Goal: Task Accomplishment & Management: Use online tool/utility

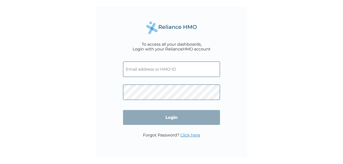
click at [175, 67] on input "text" at bounding box center [171, 69] width 97 height 15
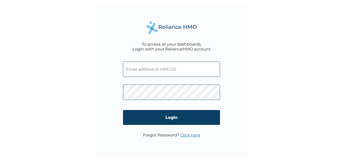
click at [182, 67] on input "text" at bounding box center [171, 69] width 97 height 15
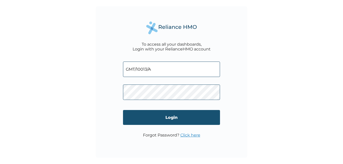
type input "GMT/10013/A"
click at [166, 117] on input "Login" at bounding box center [171, 117] width 97 height 15
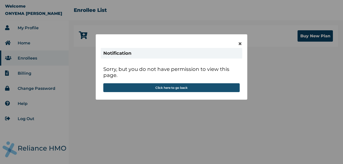
click at [162, 88] on button "Click here to go back" at bounding box center [171, 87] width 136 height 9
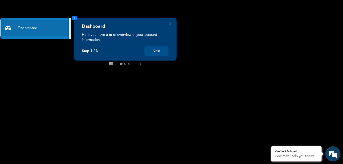
click at [154, 49] on button "Next" at bounding box center [156, 50] width 24 height 9
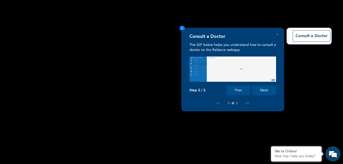
click at [93, 51] on rect at bounding box center [171, 82] width 343 height 164
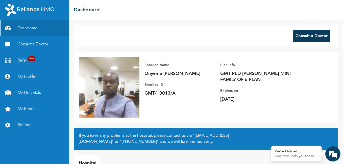
click at [301, 35] on button "Consult a Doctor" at bounding box center [311, 36] width 38 height 12
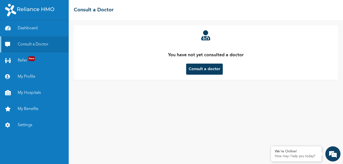
click at [204, 66] on button "Consult a doctor" at bounding box center [204, 69] width 37 height 11
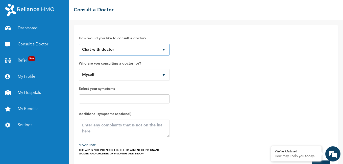
click at [165, 49] on select "Chat with doctor Phone Call" at bounding box center [124, 50] width 91 height 12
click at [208, 56] on div "How would you like to consult a doctor? Chat with doctor Phone Call Who are you…" at bounding box center [206, 92] width 254 height 125
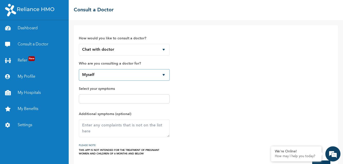
click at [162, 76] on select "Myself Smith Chibuike Smith Chiziterem Smith Ugochukwu Smith Chimamanda Smith C…" at bounding box center [124, 75] width 91 height 12
click at [79, 69] on select "Myself Smith Chibuike Smith Chiziterem Smith Ugochukwu Smith Chimamanda Smith C…" at bounding box center [124, 75] width 91 height 12
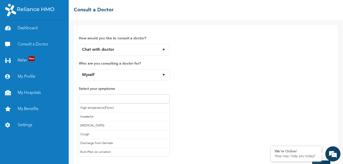
click at [103, 98] on input "text" at bounding box center [124, 99] width 88 height 6
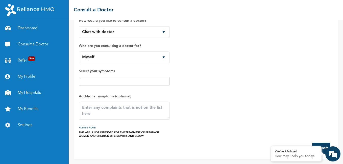
click at [217, 86] on div "How would you like to consult a doctor? Chat with doctor Phone Call Who are you…" at bounding box center [206, 75] width 254 height 125
click at [107, 111] on textarea at bounding box center [124, 111] width 91 height 18
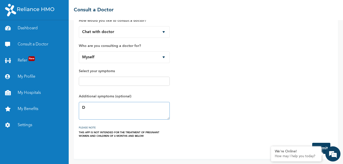
type textarea "D"
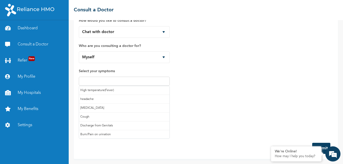
click at [156, 79] on input "text" at bounding box center [124, 81] width 88 height 6
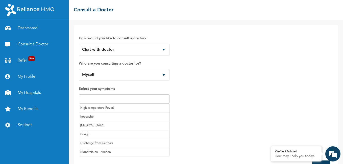
click at [187, 95] on div "How would you like to consult a doctor? Chat with doctor Phone Call Who are you…" at bounding box center [206, 92] width 254 height 125
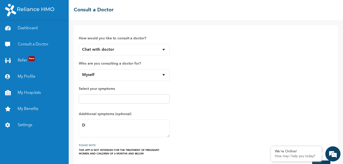
scroll to position [18, 0]
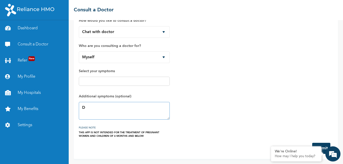
click at [94, 109] on textarea "D" at bounding box center [124, 111] width 91 height 18
click at [88, 107] on textarea "Felling weak and dizzy. faling a" at bounding box center [124, 111] width 91 height 18
click at [154, 108] on textarea "Feeling weak and dizzy. faling a" at bounding box center [124, 111] width 91 height 18
click at [145, 109] on textarea "Feeling weak and dizzy. faling a" at bounding box center [124, 111] width 91 height 18
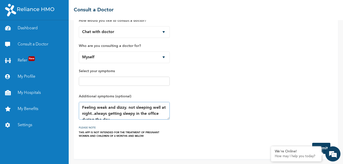
scroll to position [6, 0]
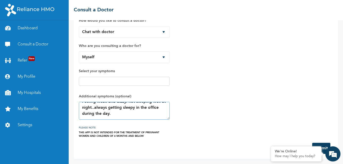
type textarea "Feeling weak and dizzy. not sleeping well at night..always getting sleepy in th…"
click at [246, 128] on div "How would you like to consult a doctor? Chat with doctor Phone Call Who are you…" at bounding box center [206, 75] width 254 height 125
click at [323, 146] on button "Submit" at bounding box center [321, 148] width 18 height 11
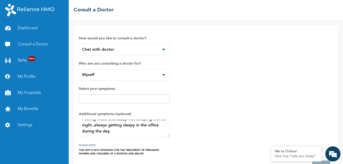
click at [321, 136] on div "How would you like to consult a doctor? Chat with doctor Phone Call Who are you…" at bounding box center [206, 92] width 254 height 125
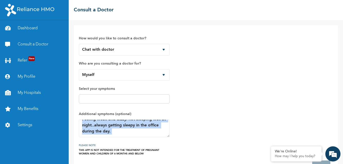
click at [321, 136] on div "How would you like to consult a doctor? Chat with doctor Phone Call Who are you…" at bounding box center [206, 92] width 254 height 125
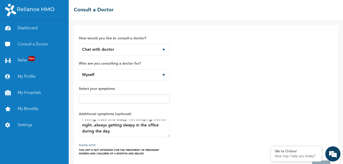
click at [236, 142] on div "How would you like to consult a doctor? Chat with doctor Phone Call Who are you…" at bounding box center [206, 92] width 254 height 125
click at [315, 152] on div "We're Online!" at bounding box center [295, 151] width 43 height 4
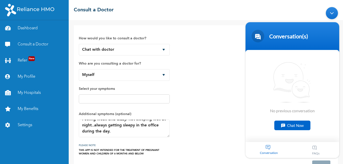
click at [207, 90] on div "How would you like to consult a doctor? Chat with doctor Phone Call Who are you…" at bounding box center [206, 92] width 254 height 125
click at [224, 111] on div "How would you like to consult a doctor? Chat with doctor Phone Call Who are you…" at bounding box center [206, 92] width 254 height 125
click at [204, 23] on div "How would you like to consult a doctor? Chat with doctor Phone Call Who are you…" at bounding box center [206, 92] width 274 height 144
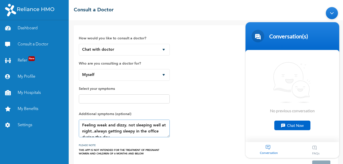
drag, startPoint x: 125, startPoint y: 132, endPoint x: 76, endPoint y: 120, distance: 50.5
click at [76, 120] on div "How would you like to consult a doctor? Chat with doctor Phone Call Who are you…" at bounding box center [206, 100] width 264 height 151
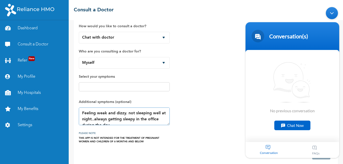
scroll to position [18, 0]
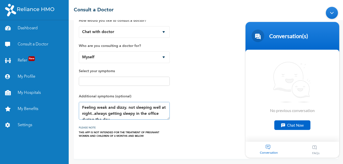
drag, startPoint x: 257, startPoint y: 29, endPoint x: 253, endPoint y: 29, distance: 3.1
click at [257, 29] on header "Conversation(s)" at bounding box center [292, 37] width 94 height 30
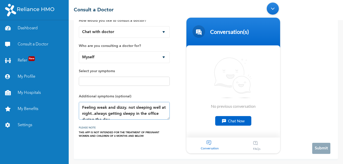
drag, startPoint x: 195, startPoint y: 25, endPoint x: 209, endPoint y: 6, distance: 23.4
click at [209, 6] on body "Conversation(s) We're online! No previous conversation Chat Now Conversation FA…" at bounding box center [233, 78] width 99 height 156
click at [318, 149] on div "We're Online! How may I help you today?" at bounding box center [296, 153] width 50 height 15
drag, startPoint x: 272, startPoint y: 9, endPoint x: 273, endPoint y: 3, distance: 6.6
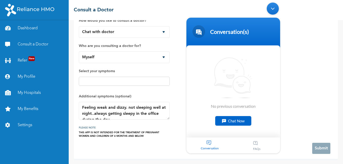
click at [273, 9] on div "Minimize live chat window" at bounding box center [272, 9] width 12 height 12
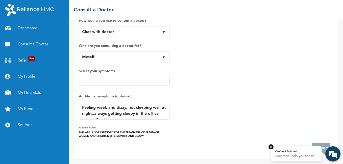
click at [270, 147] on em at bounding box center [270, 146] width 5 height 5
click at [29, 76] on link "My Profile" at bounding box center [34, 77] width 69 height 16
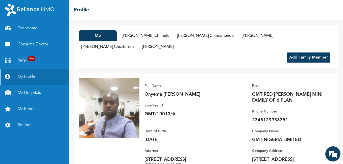
scroll to position [14, 0]
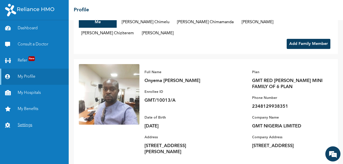
click at [24, 125] on link "Settings" at bounding box center [34, 125] width 69 height 16
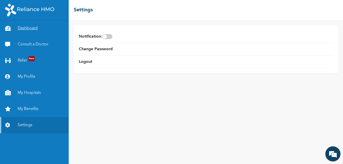
click at [30, 28] on link "Dashboard" at bounding box center [34, 28] width 69 height 16
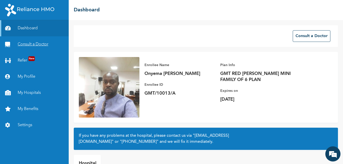
click at [43, 44] on link "Consult a Doctor" at bounding box center [34, 44] width 69 height 16
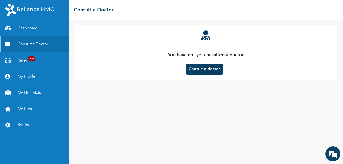
click at [208, 74] on button "Consult a doctor" at bounding box center [204, 69] width 37 height 11
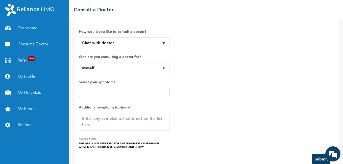
scroll to position [18, 0]
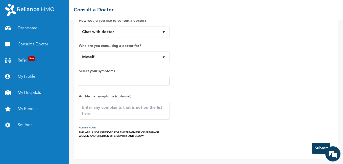
click at [146, 82] on input "text" at bounding box center [124, 81] width 88 height 6
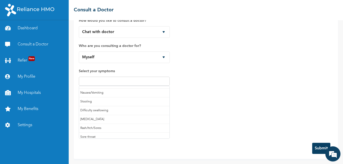
scroll to position [53, 0]
click at [96, 78] on div at bounding box center [124, 81] width 91 height 9
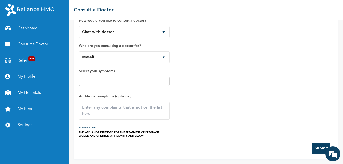
click at [97, 81] on input "text" at bounding box center [124, 81] width 88 height 6
type input "dizziness and not sleeping well at night including slight headache"
click at [315, 145] on button "Submit" at bounding box center [321, 148] width 18 height 11
